Goal: Transaction & Acquisition: Purchase product/service

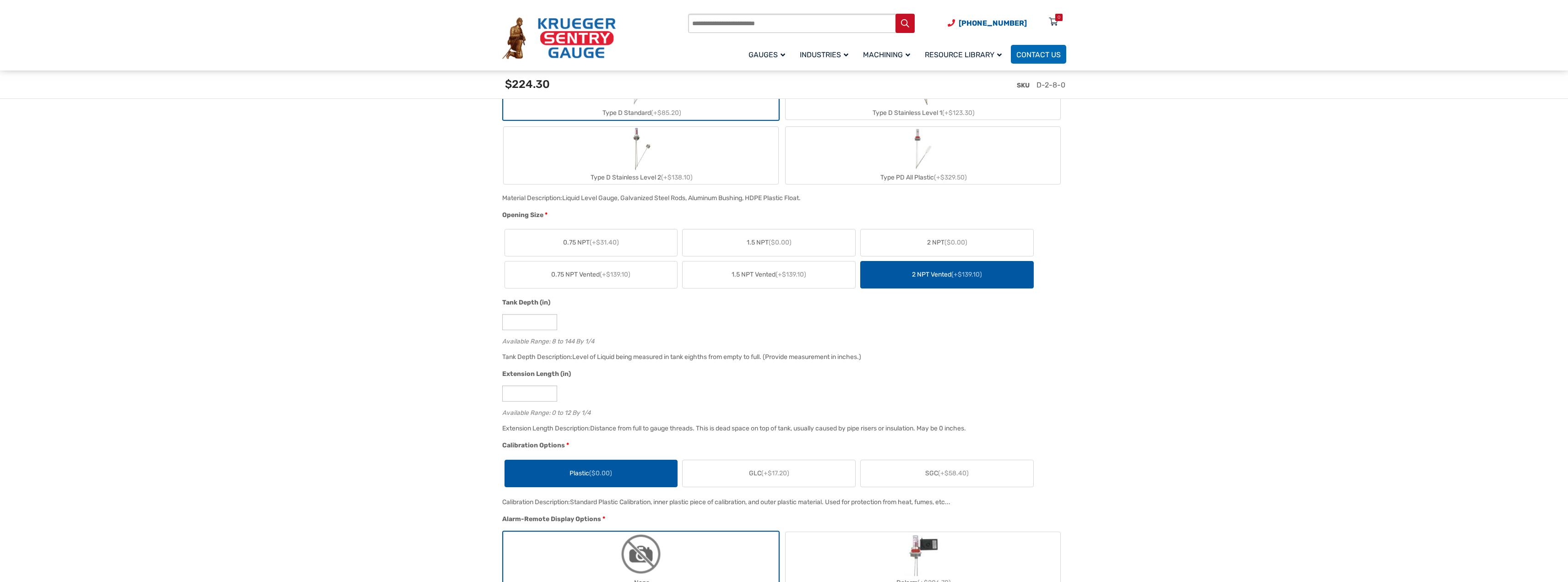
click at [779, 281] on label "1.5 NPT Vented (+$139.10)" at bounding box center [769, 275] width 173 height 27
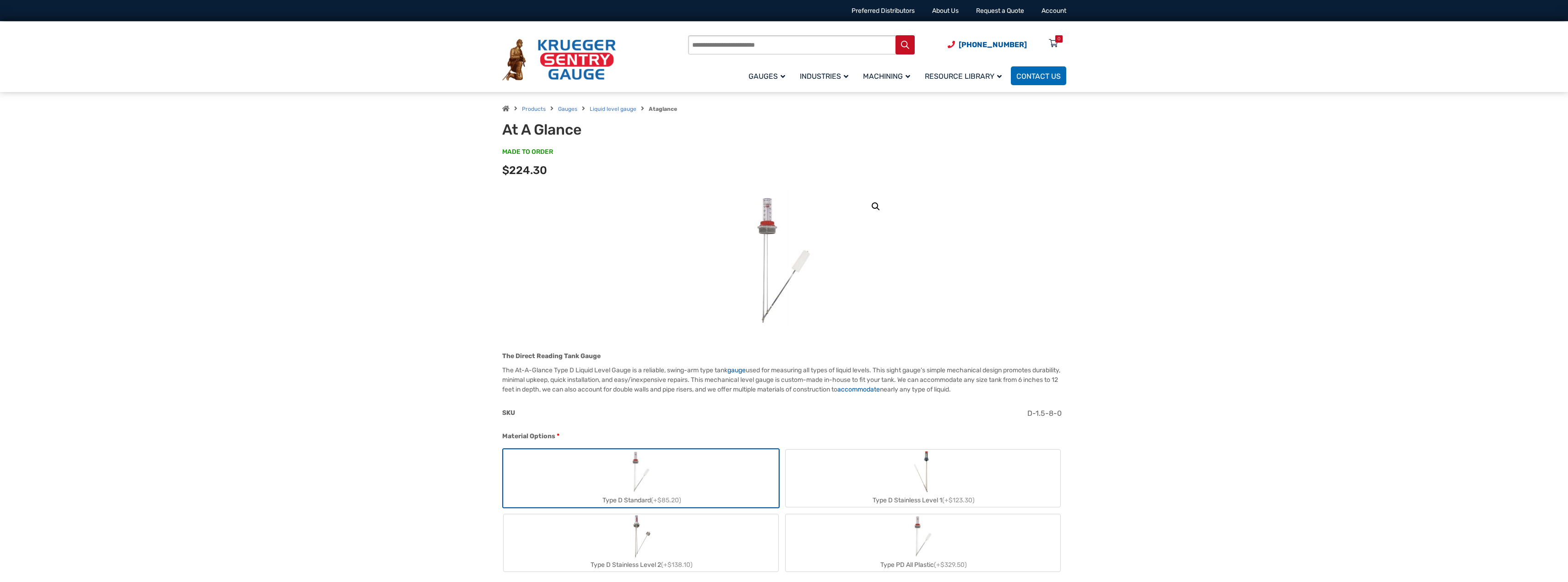
click at [514, 416] on span "SKU" at bounding box center [507, 413] width 12 height 8
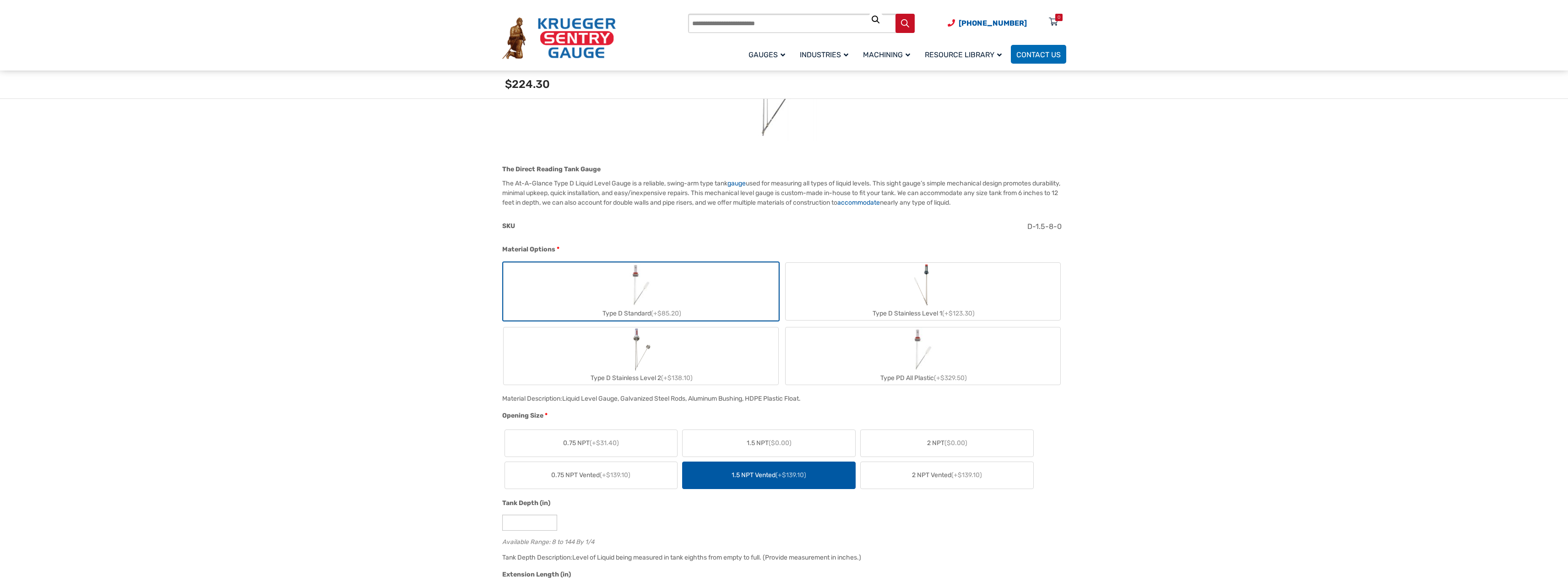
scroll to position [229, 0]
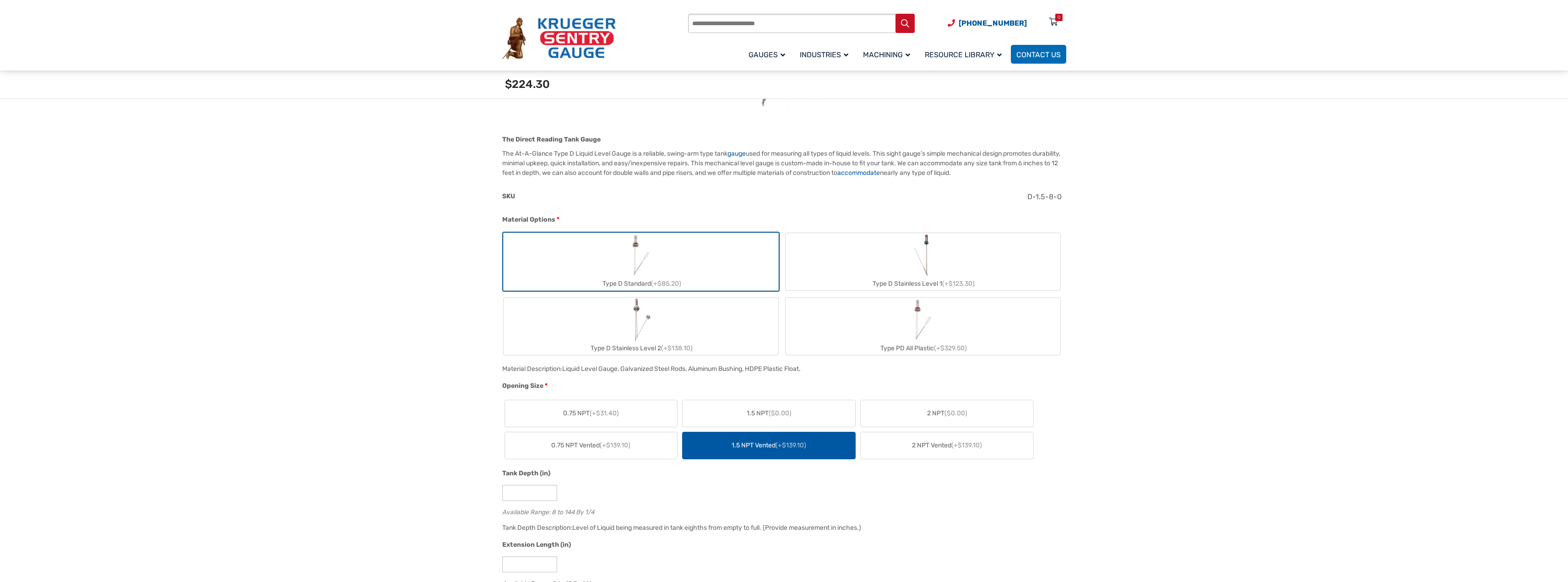
click at [950, 440] on span "2 NPT Vented (+$139.10)" at bounding box center [947, 445] width 70 height 10
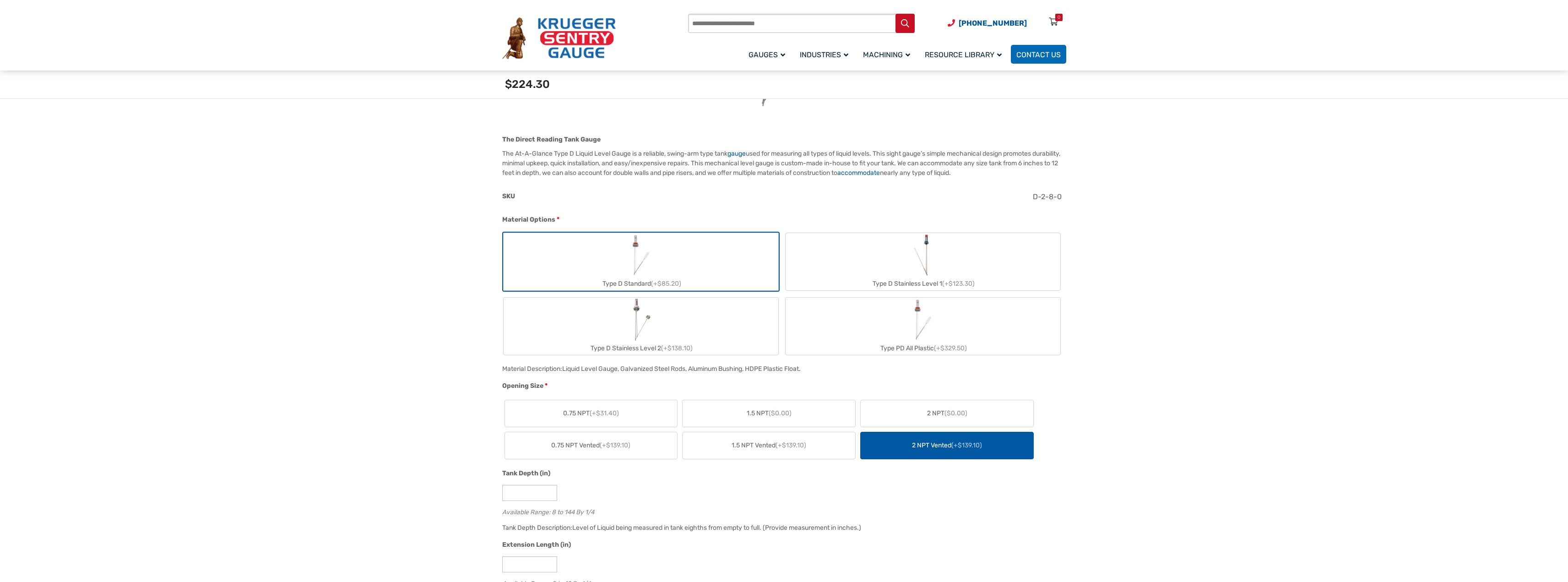
click at [806, 452] on label "1.5 NPT Vented (+$139.10)" at bounding box center [769, 446] width 173 height 27
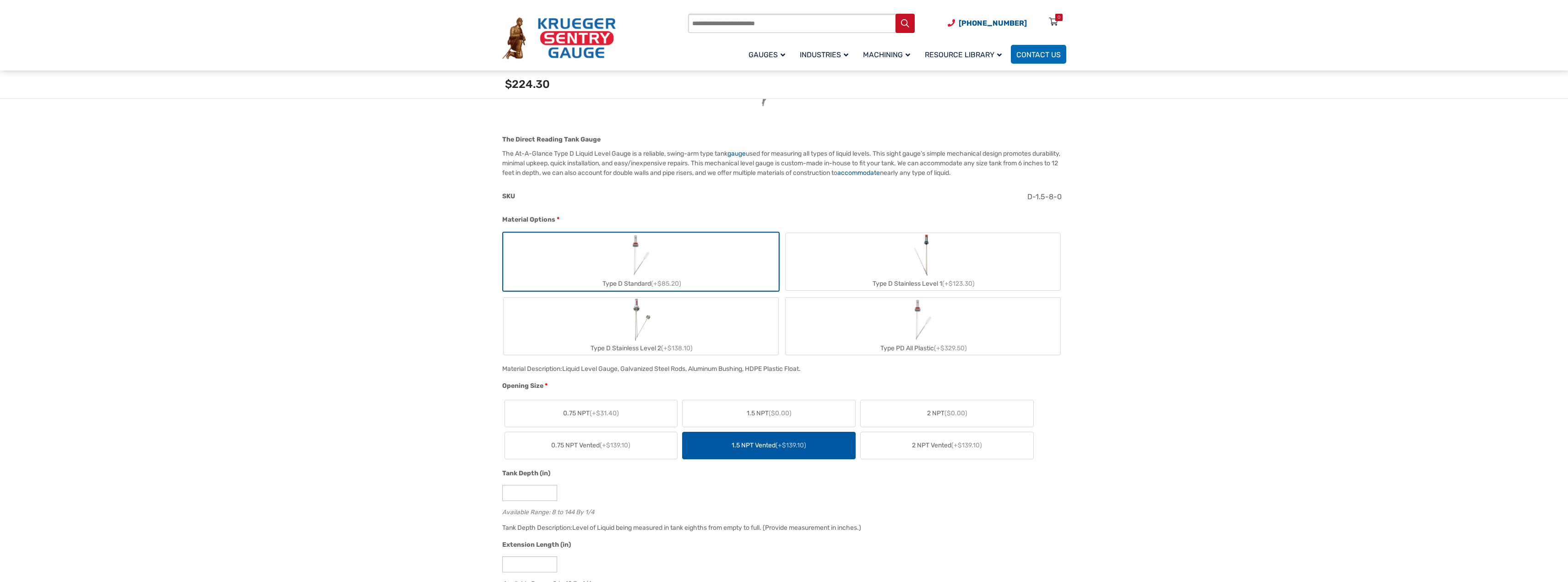
click at [803, 411] on label "1.5 NPT ($0.00)" at bounding box center [769, 414] width 173 height 27
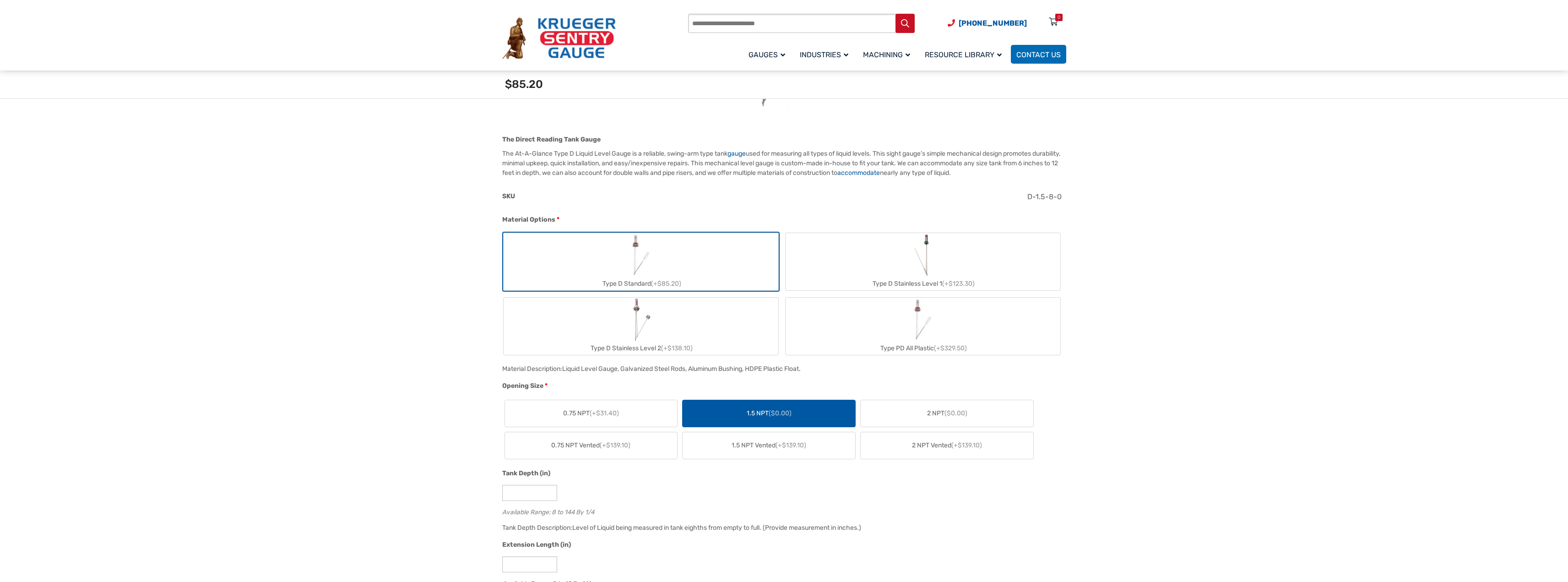
click at [926, 416] on label "2 NPT ($0.00)" at bounding box center [947, 414] width 173 height 27
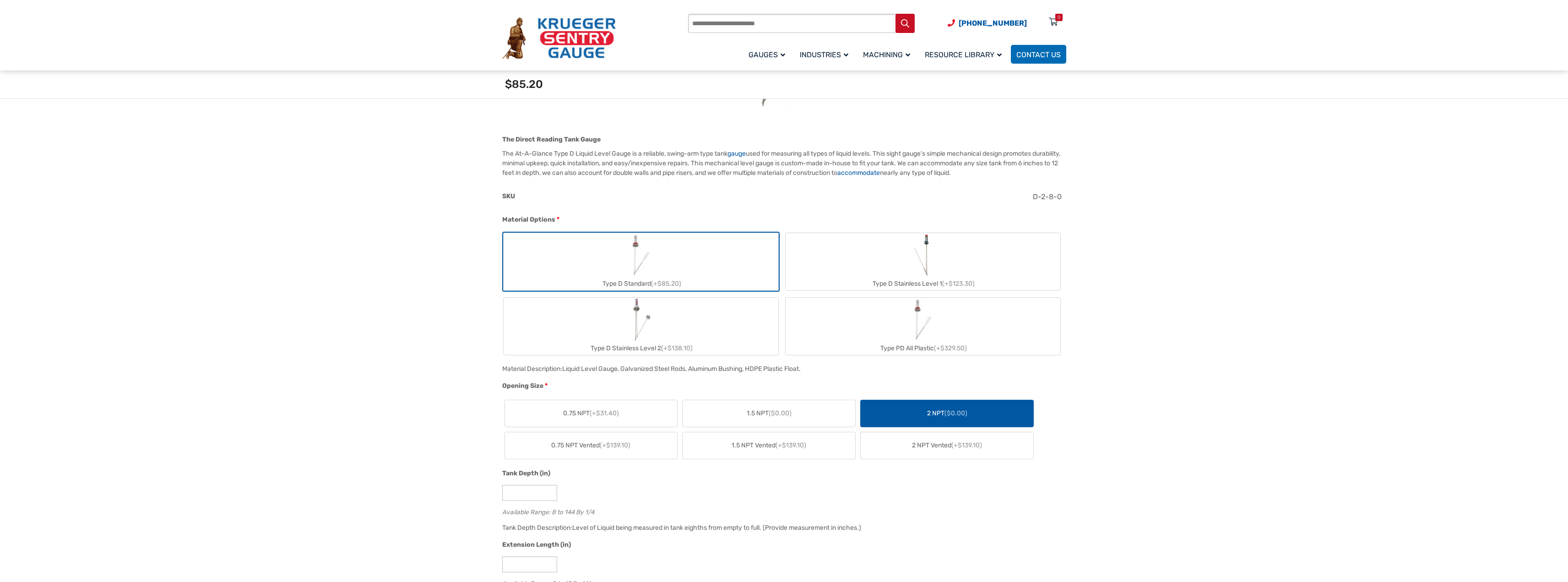
click at [743, 438] on label "1.5 NPT Vented (+$139.10)" at bounding box center [769, 446] width 173 height 27
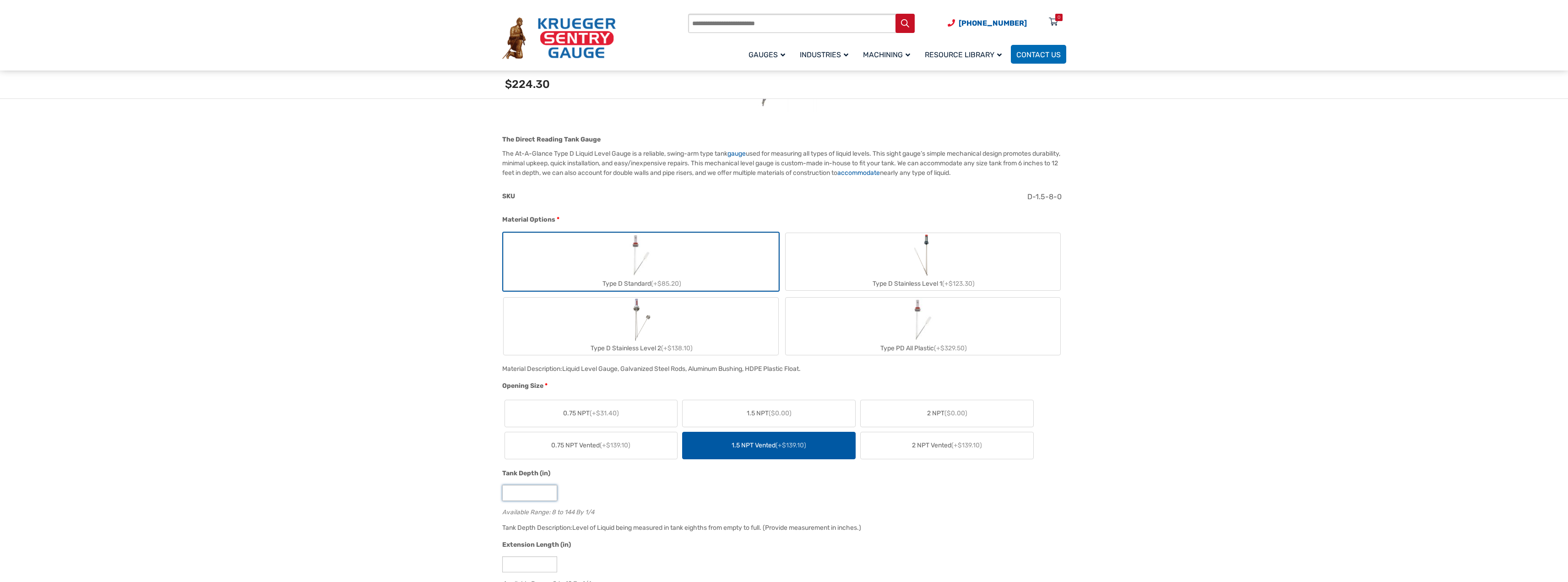
drag, startPoint x: 539, startPoint y: 495, endPoint x: 496, endPoint y: 495, distance: 43.0
type input "****"
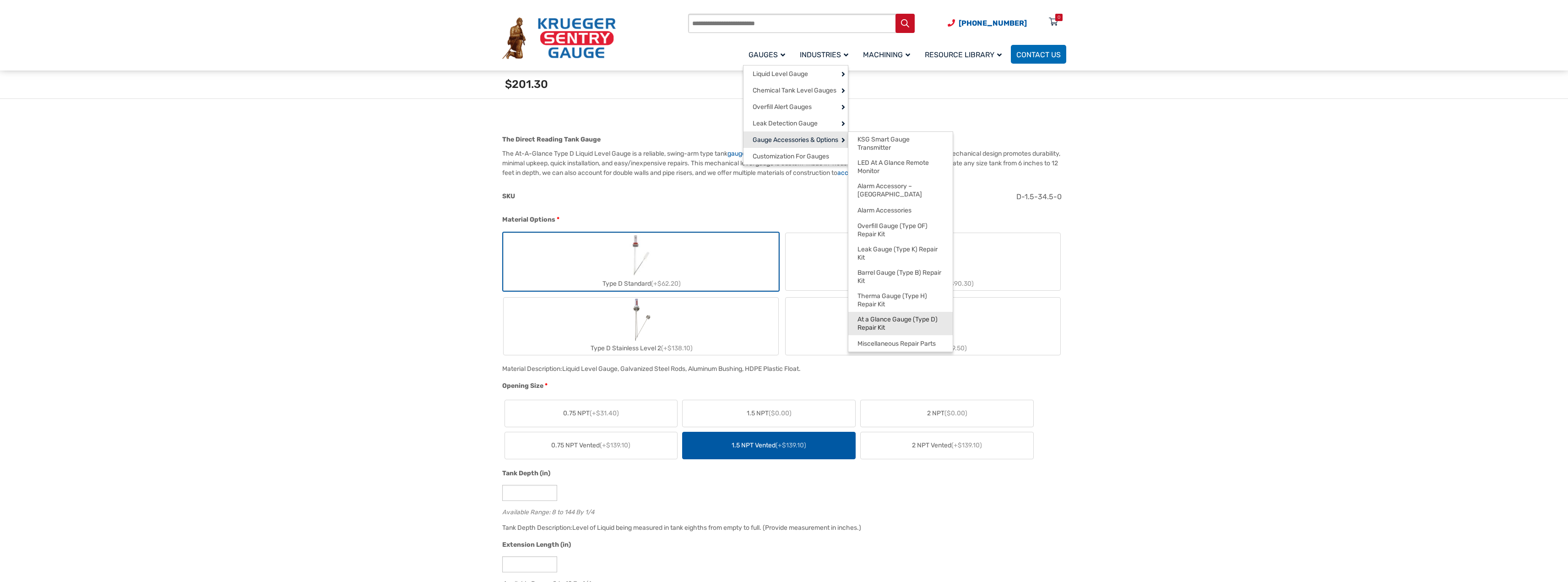
click at [924, 316] on span "At a Glance Gauge (Type D) Repair Kit" at bounding box center [900, 323] width 86 height 16
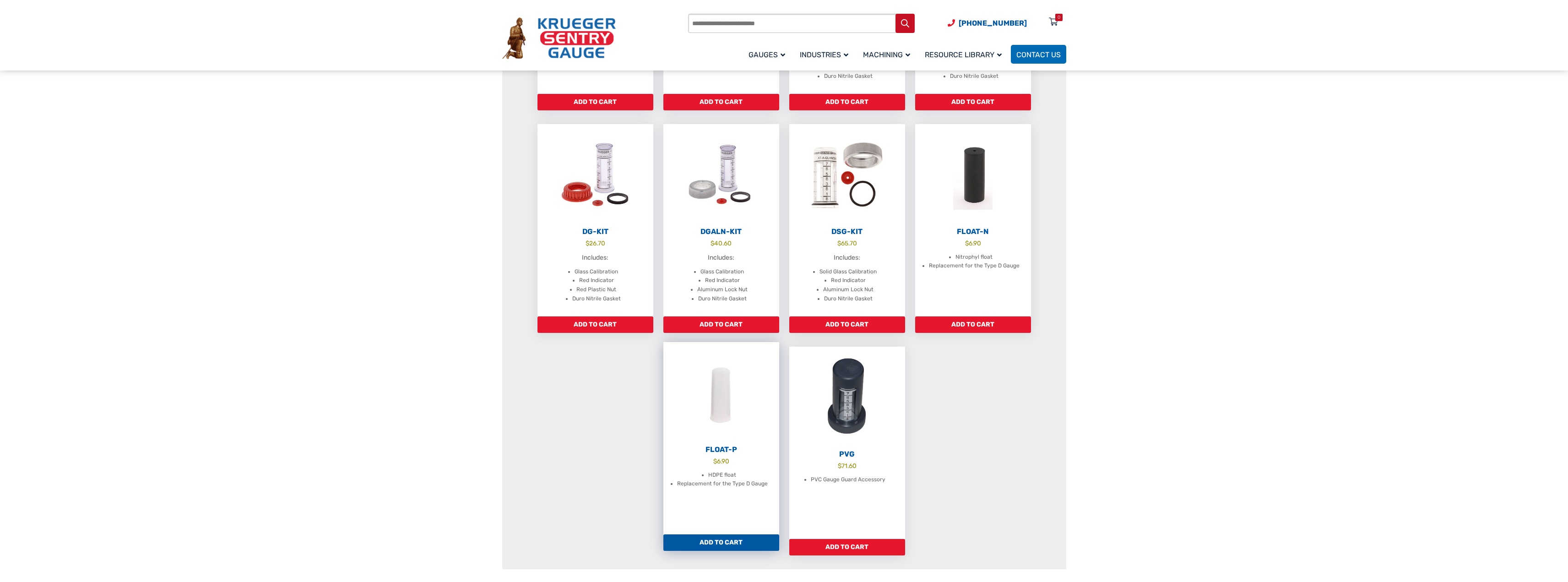
scroll to position [320, 0]
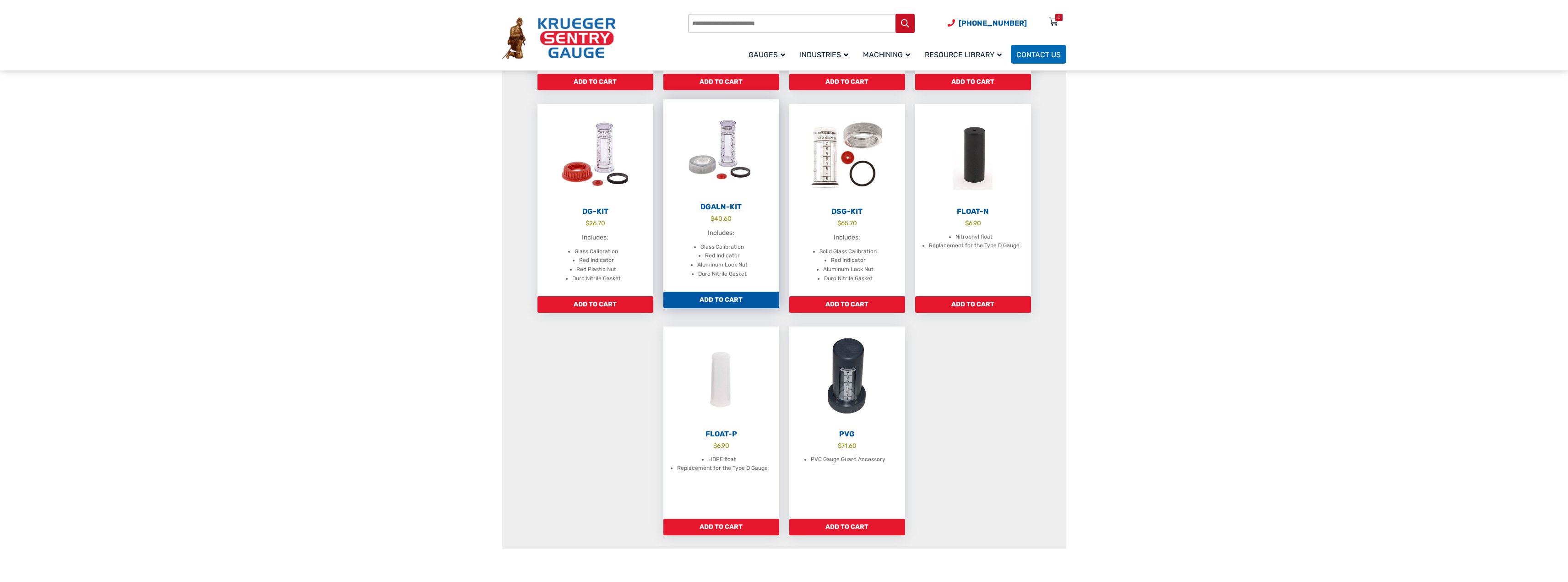
click at [730, 212] on link "DGALN-Kit $ 40.60 Includes: Glass Calibration Red Indicator Aluminum Lock Nut D…" at bounding box center [721, 196] width 116 height 192
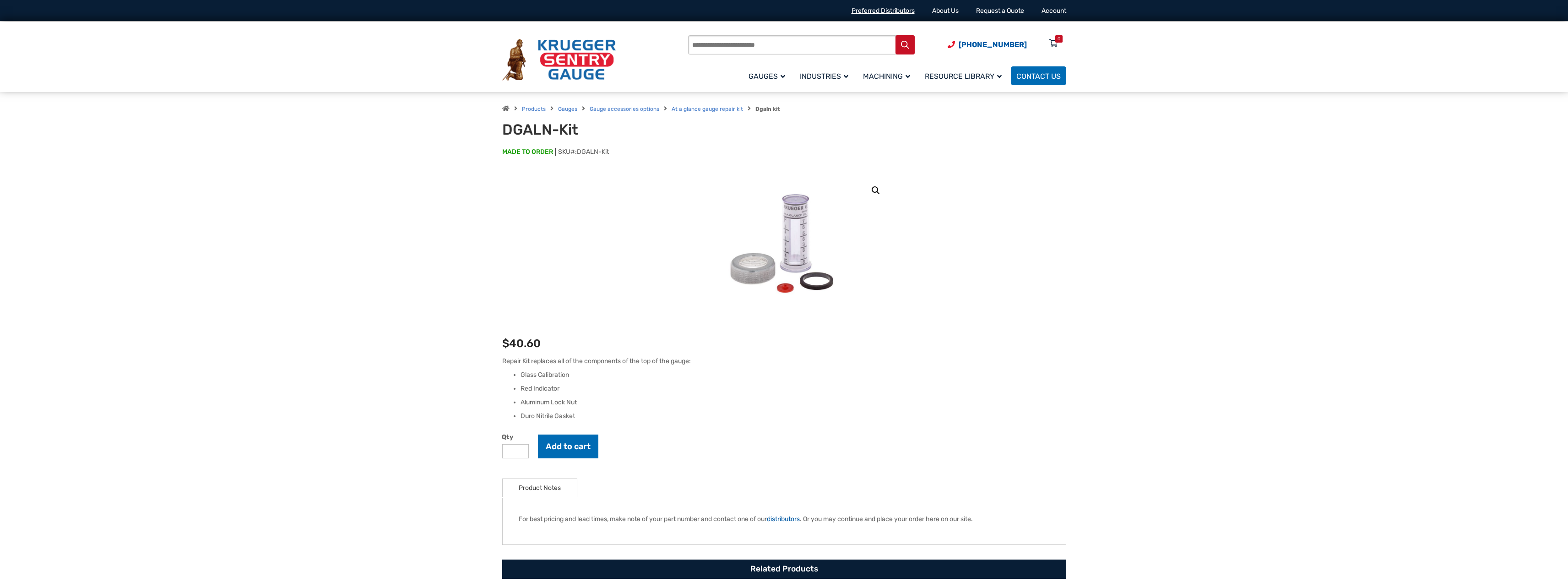
click at [878, 10] on link "Preferred Distributors" at bounding box center [883, 10] width 63 height 8
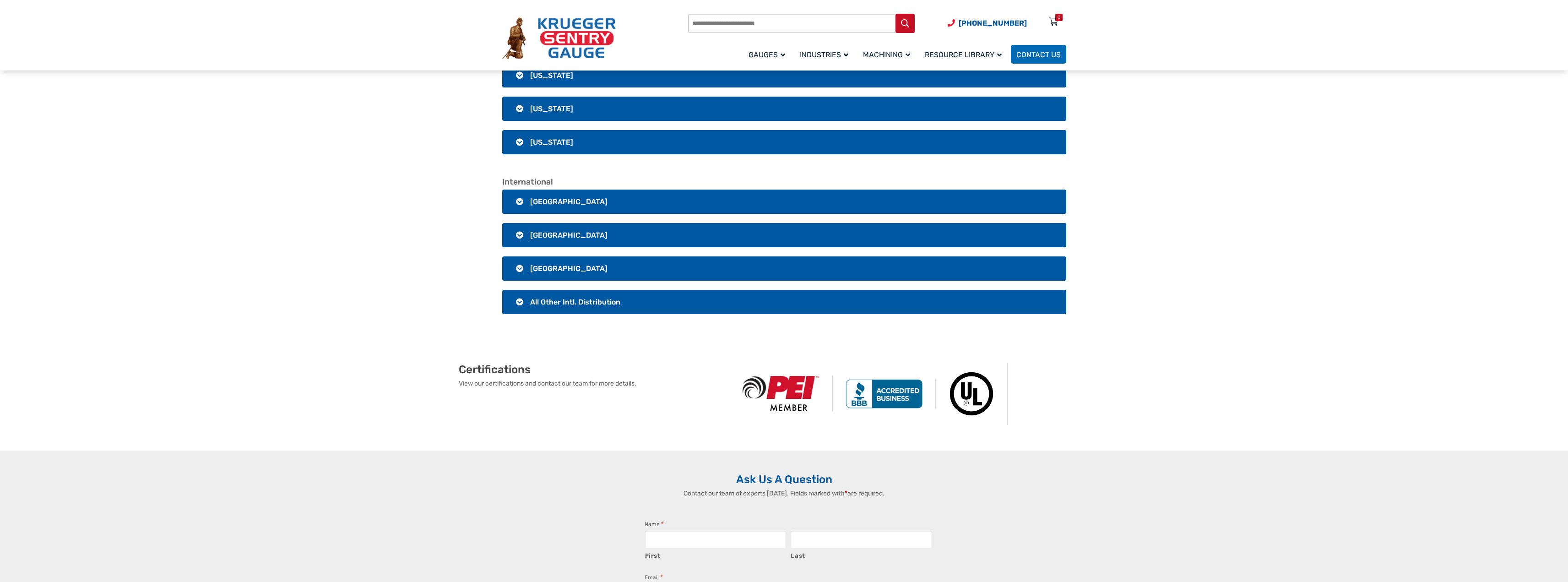
scroll to position [1787, 0]
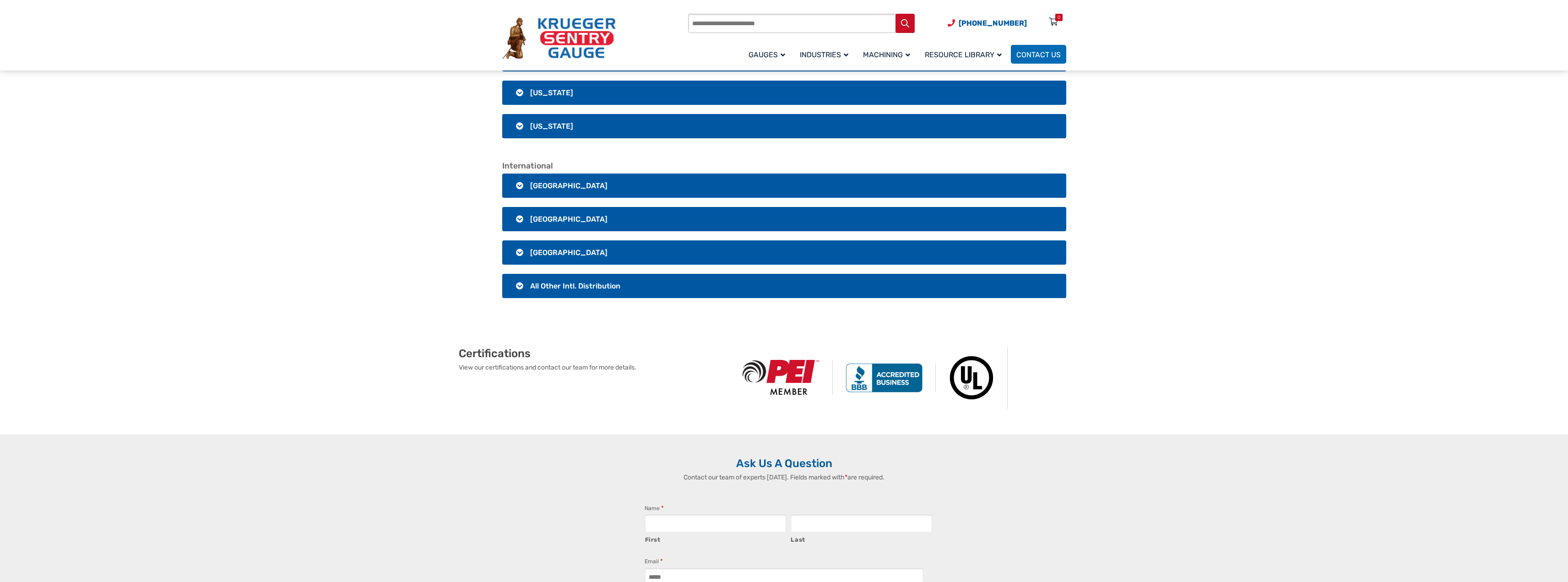
click at [572, 249] on h3 "Australia" at bounding box center [783, 253] width 564 height 25
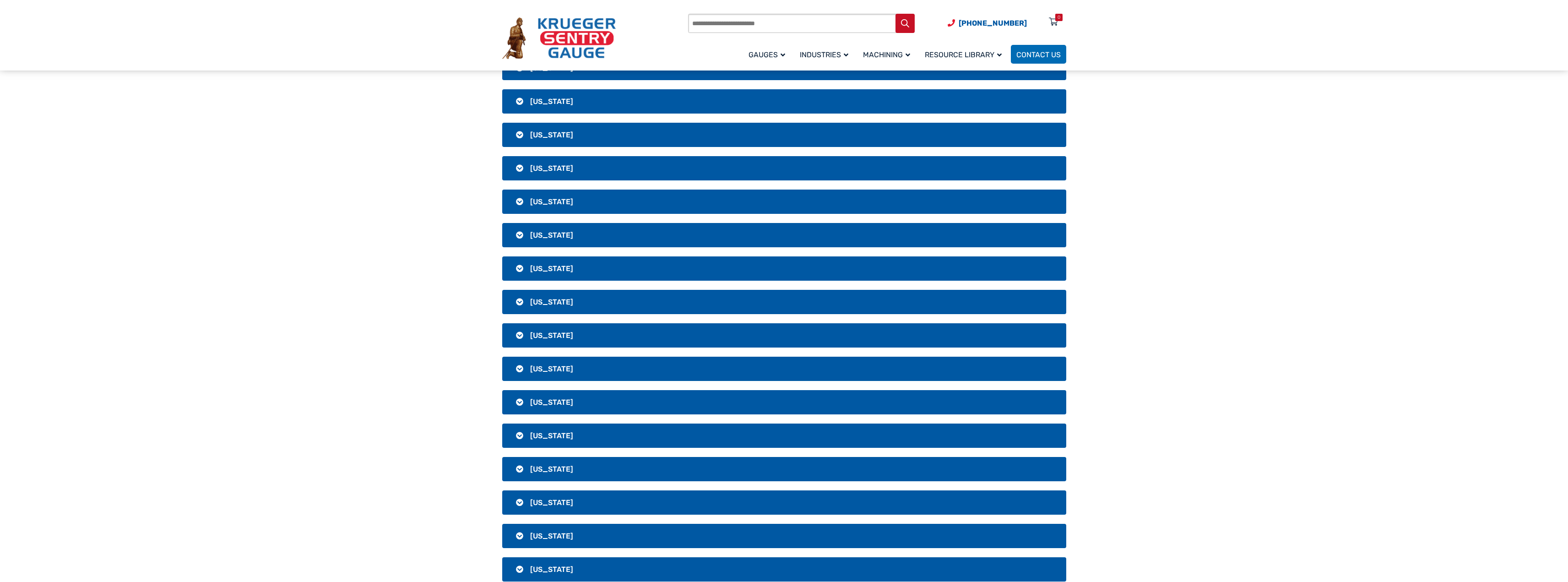
scroll to position [0, 0]
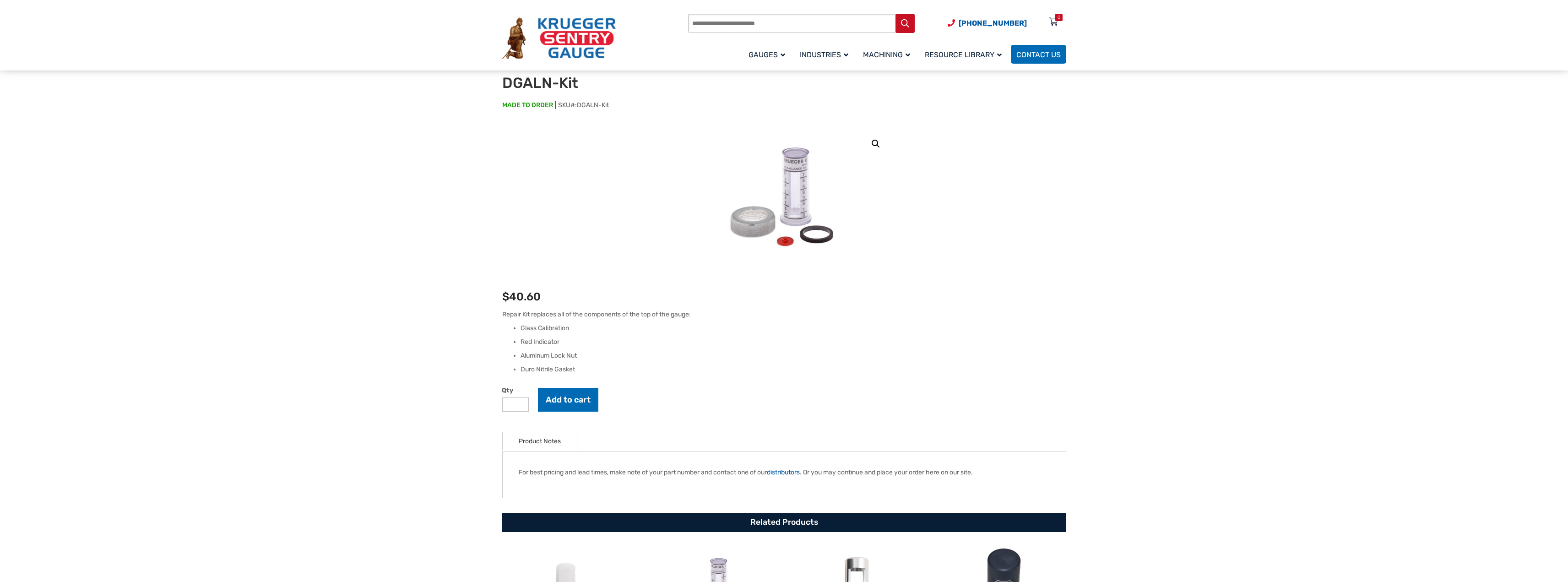
scroll to position [46, 0]
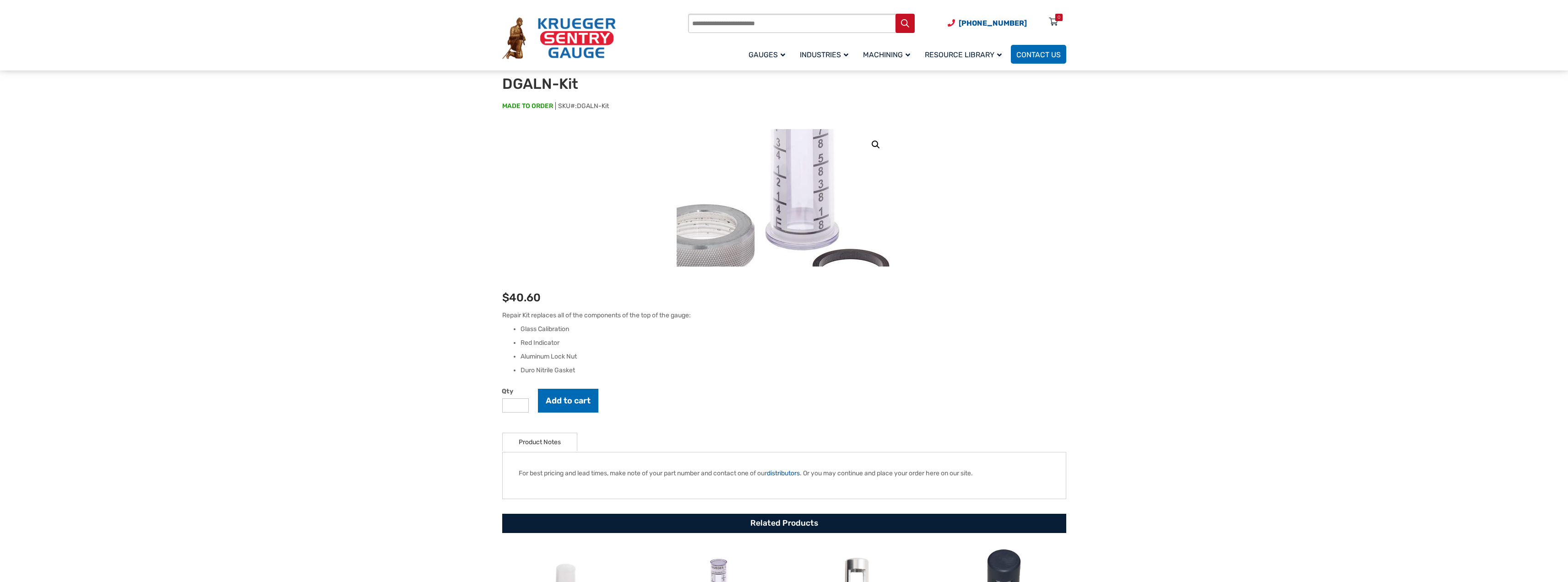
click at [801, 210] on img at bounding box center [774, 182] width 320 height 320
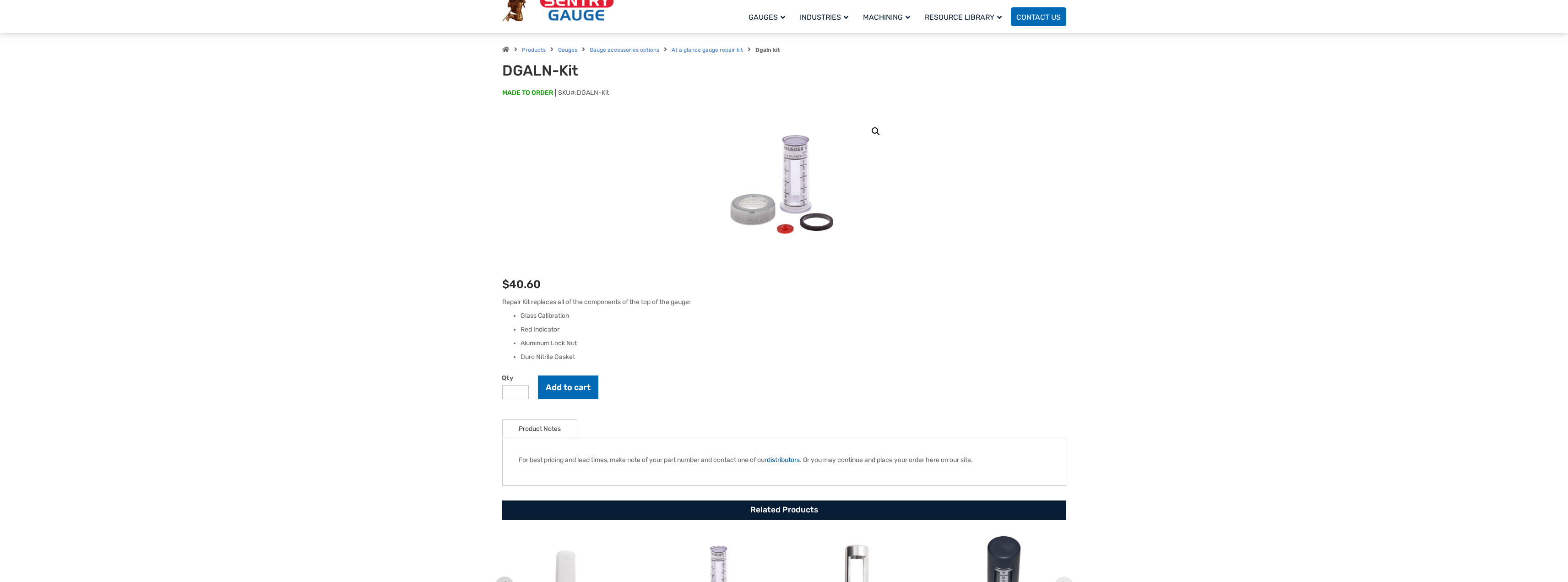
scroll to position [0, 0]
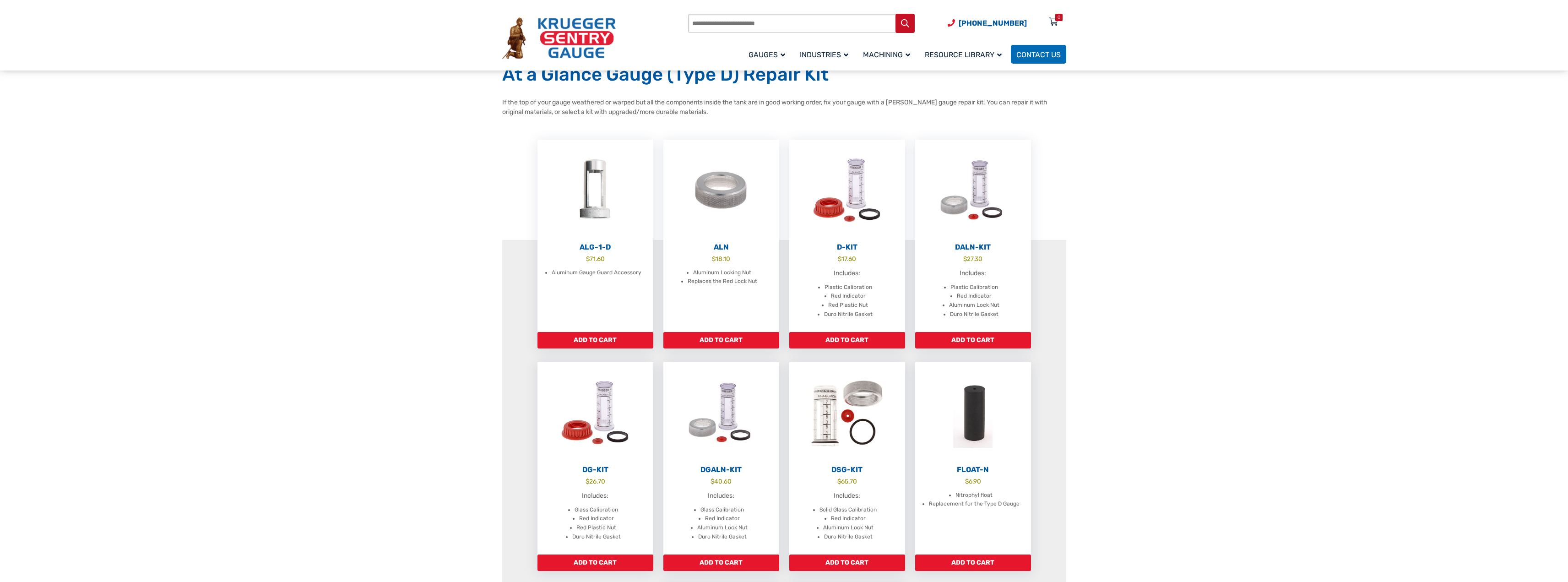
scroll to position [91, 0]
